Goal: Find specific page/section

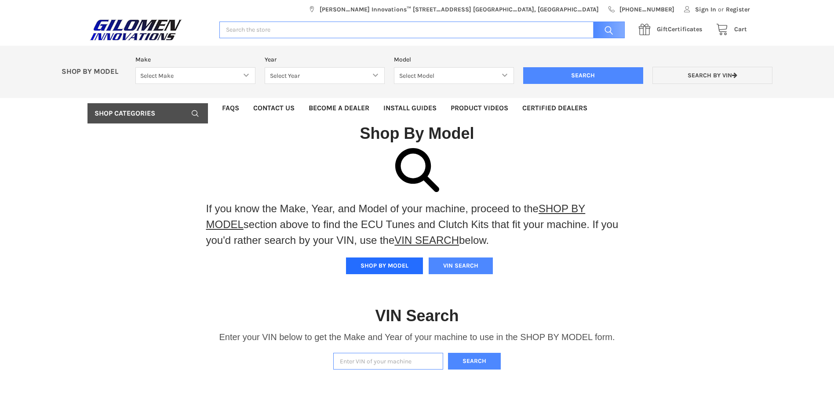
click at [402, 265] on button "SHOP BY MODEL" at bounding box center [384, 266] width 77 height 17
click at [249, 77] on select "Select Make Bobcat UTV Gravely UTV ACE 900 RANGER 570 Ranger 700 / 800 RANGER 9…" at bounding box center [195, 75] width 120 height 17
select select "330"
click at [135, 67] on select "Select Make Bobcat UTV Gravely UTV ACE 900 RANGER 570 Ranger 700 / 800 RANGER 9…" at bounding box center [195, 75] width 120 height 17
click at [366, 75] on select "Select Year [DATE] 2018 2019 2020 2021 2022 2023 2024 2025 2026" at bounding box center [325, 75] width 120 height 17
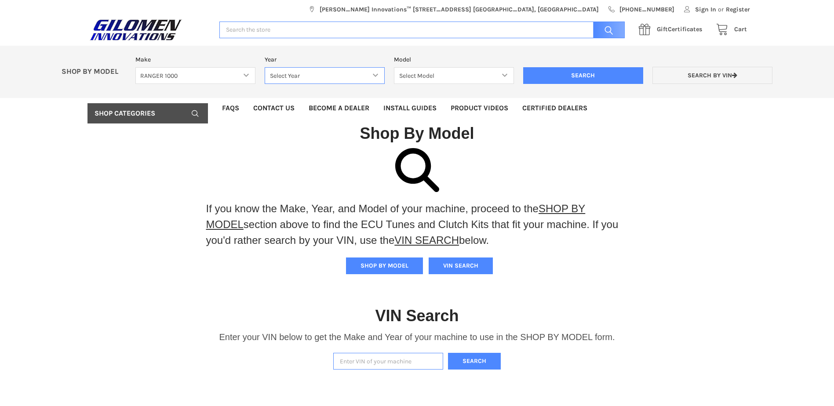
select select "408"
click at [265, 67] on select "Select Year [DATE] 2018 2019 2020 2021 2022 2023 2024 2025 2026" at bounding box center [325, 75] width 120 height 17
click at [470, 77] on select "Select Model Ranger 1000 Basic 61 HP SOHC Ranger 1000 Crew Basic 61 HP SOHC Ran…" at bounding box center [454, 75] width 120 height 17
select select "411"
click at [394, 67] on select "Select Model Ranger 1000 Basic 61 HP SOHC Ranger 1000 Crew Basic 61 HP SOHC Ran…" at bounding box center [454, 75] width 120 height 17
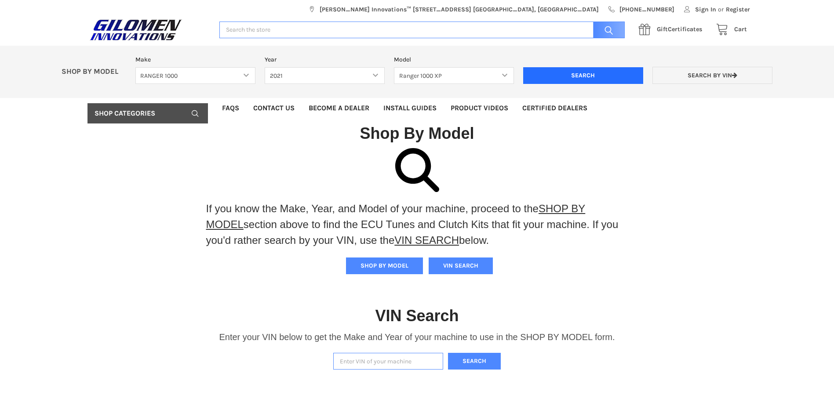
click at [558, 75] on input "Search" at bounding box center [583, 75] width 120 height 17
